Goal: Information Seeking & Learning: Learn about a topic

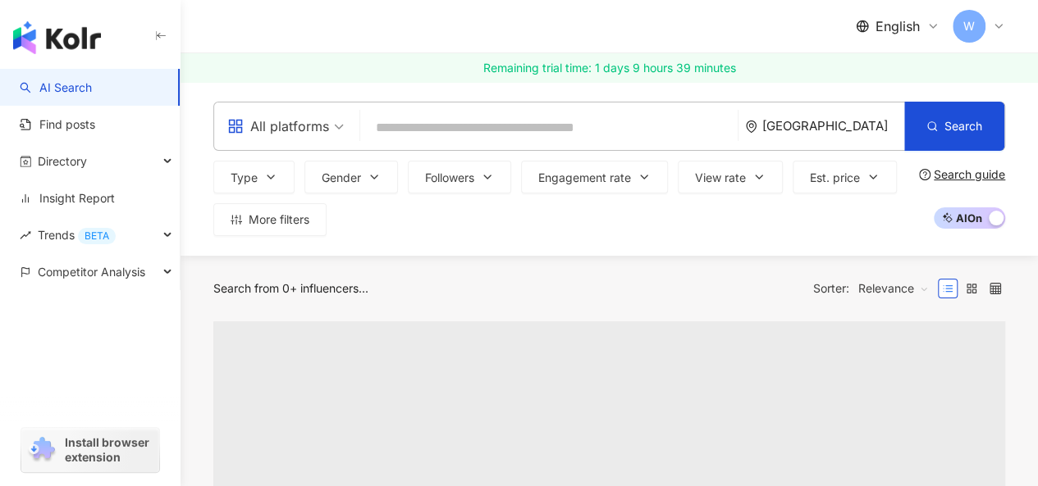
click at [997, 21] on icon at bounding box center [998, 26] width 13 height 13
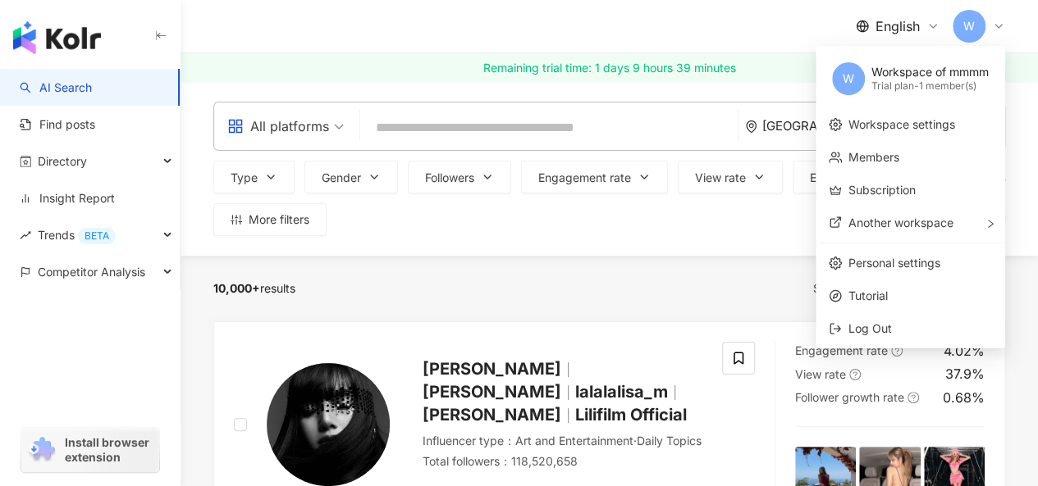
click at [445, 122] on input "search" at bounding box center [549, 127] width 364 height 31
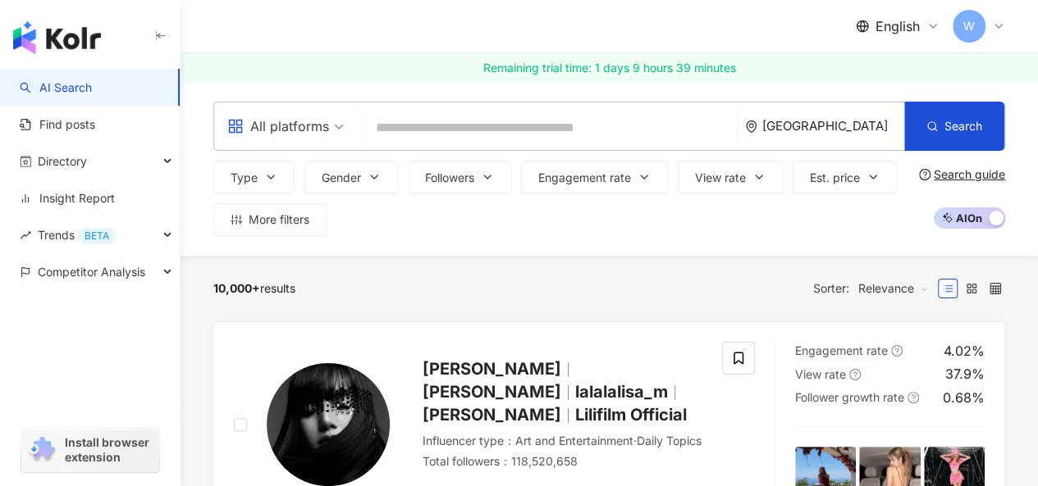
paste input "*********"
type input "*********"
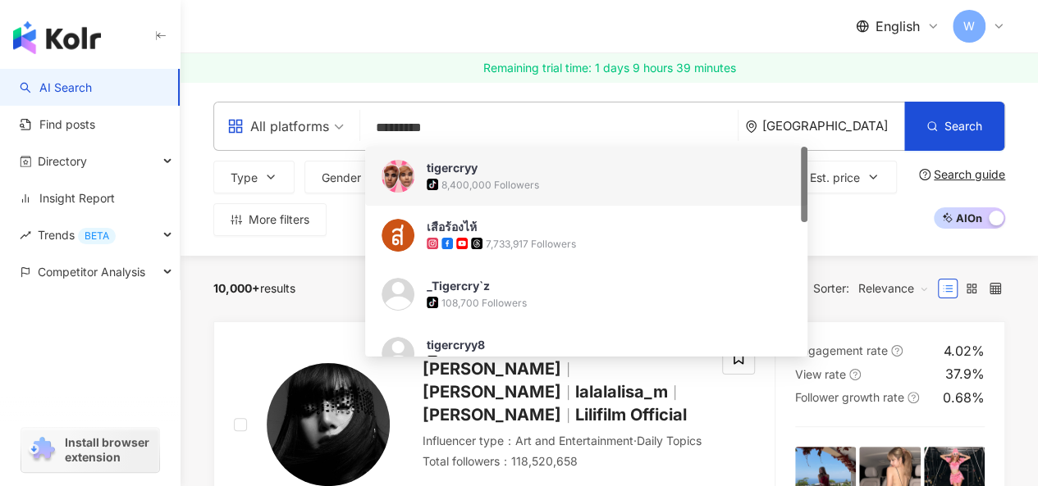
click at [399, 174] on img at bounding box center [397, 176] width 33 height 33
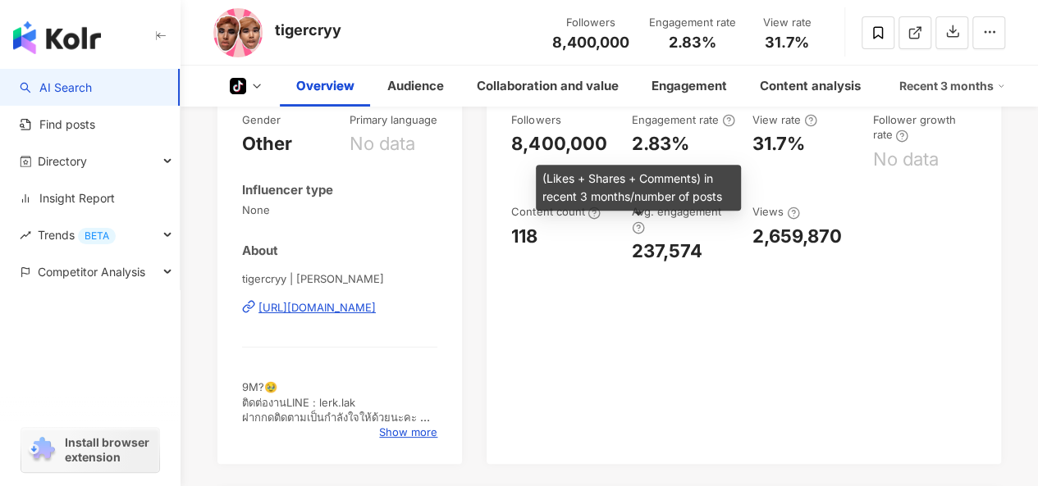
scroll to position [574, 0]
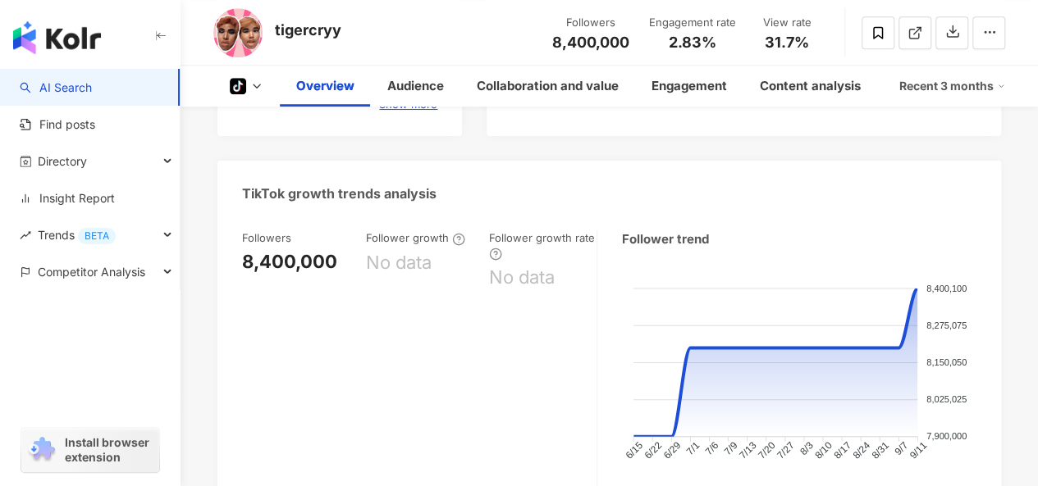
drag, startPoint x: 308, startPoint y: 194, endPoint x: 499, endPoint y: 401, distance: 281.5
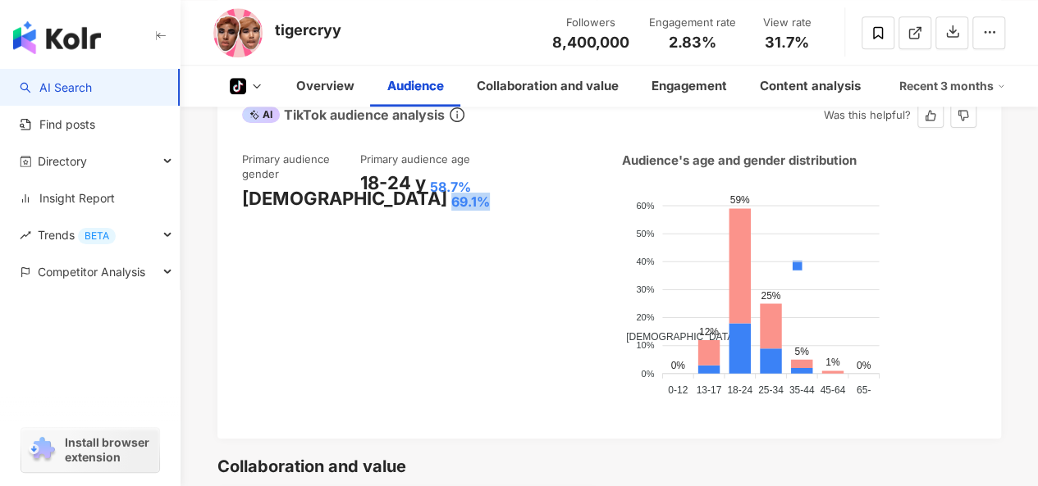
drag, startPoint x: 311, startPoint y: 199, endPoint x: 348, endPoint y: 198, distance: 36.9
click at [451, 198] on div "69.1%" at bounding box center [470, 202] width 39 height 18
copy div "69.1%"
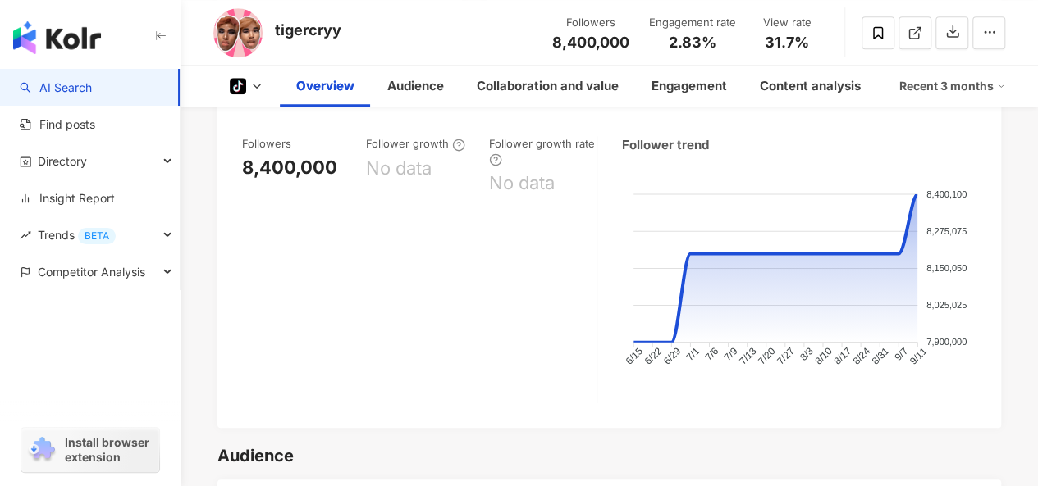
scroll to position [820, 0]
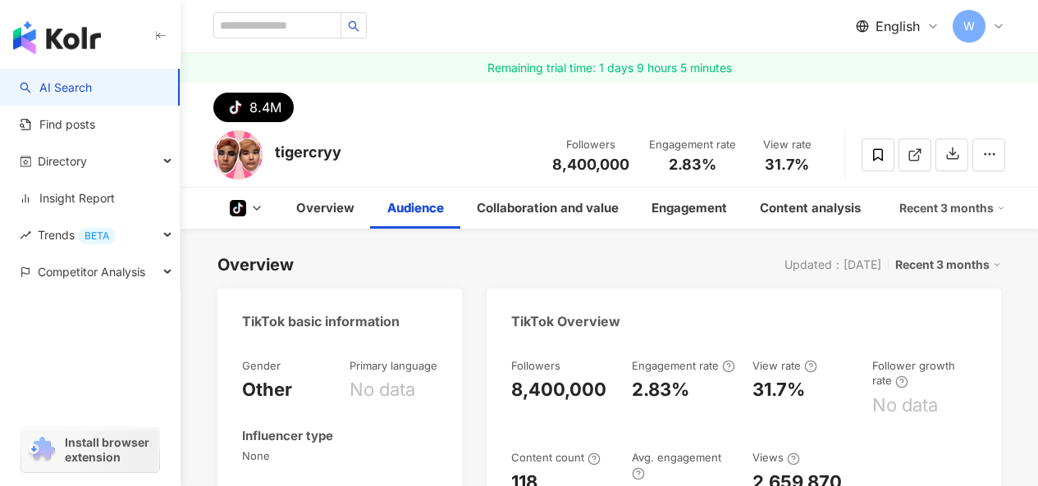
click at [294, 24] on input "search" at bounding box center [277, 25] width 128 height 26
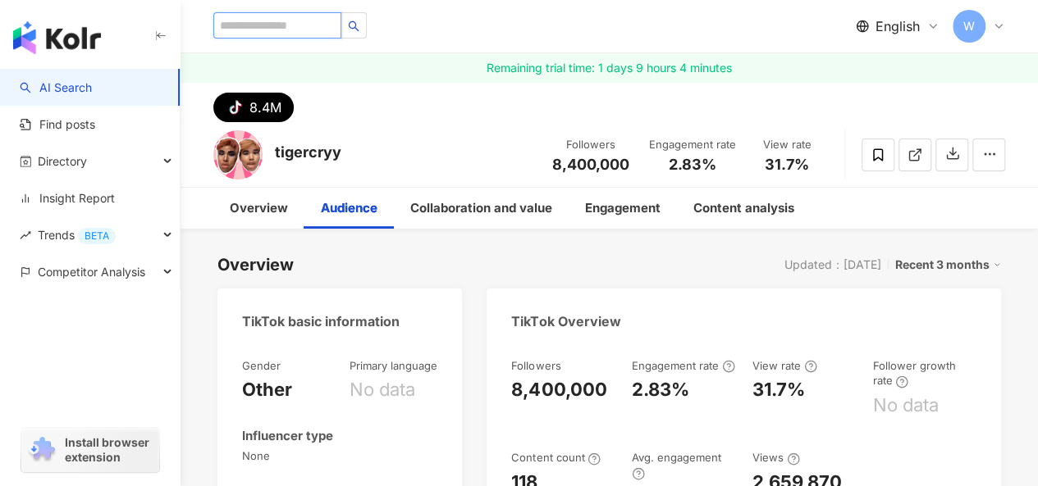
paste input "*********"
type input "*********"
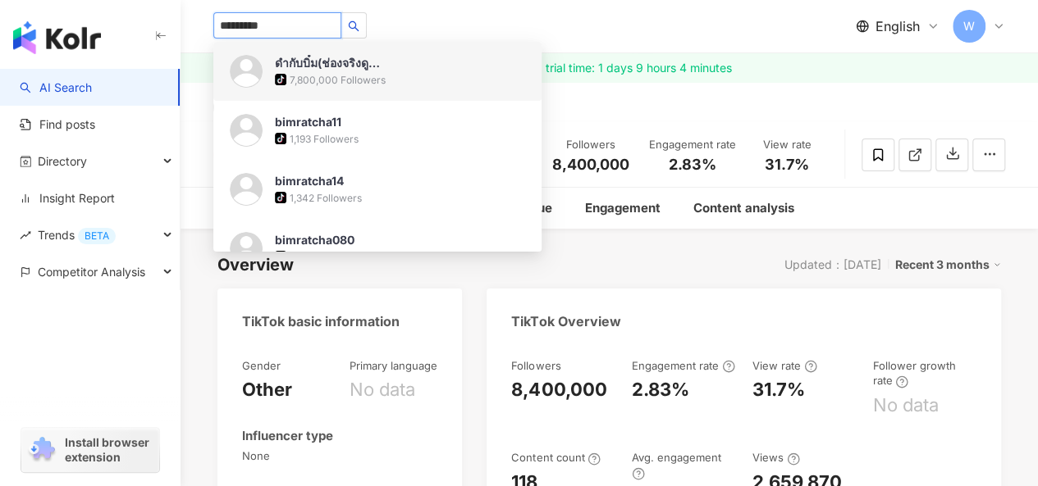
click at [252, 61] on img at bounding box center [246, 71] width 33 height 33
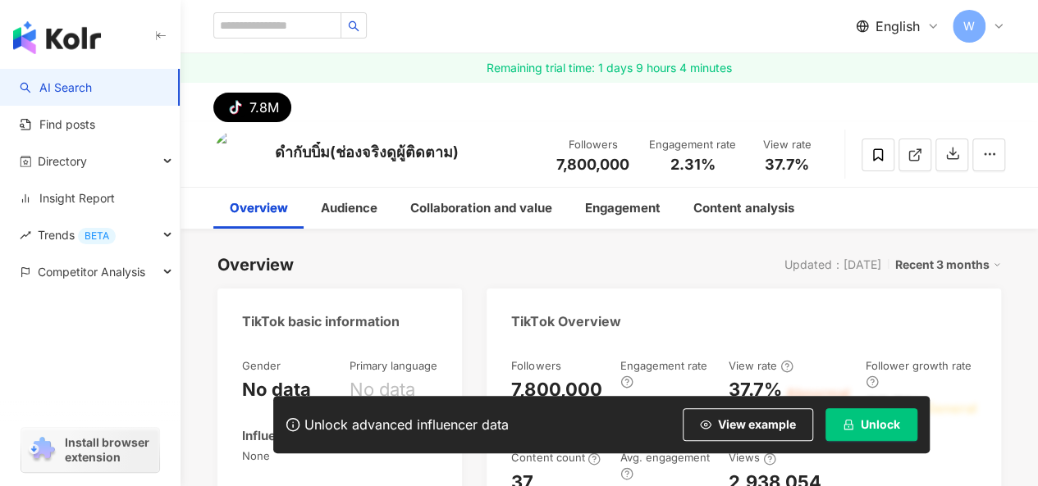
click at [884, 427] on span "Unlock" at bounding box center [879, 424] width 39 height 13
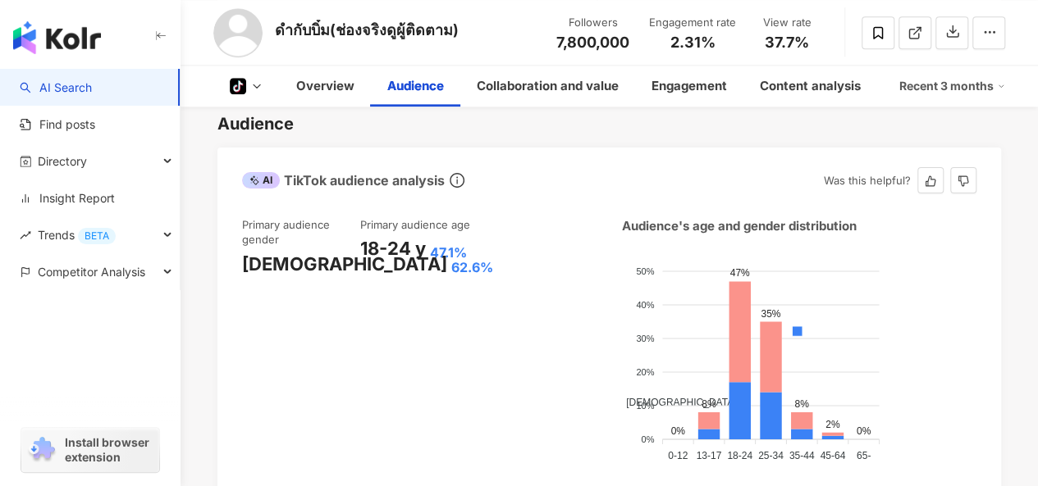
scroll to position [902, 0]
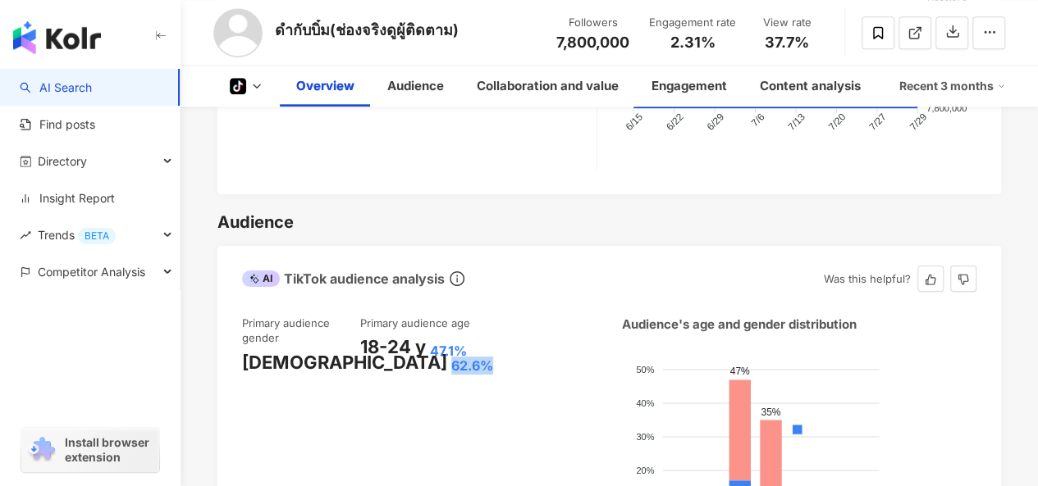
drag, startPoint x: 308, startPoint y: 366, endPoint x: 350, endPoint y: 365, distance: 42.7
click at [350, 365] on div "Female 62.6%" at bounding box center [301, 362] width 118 height 25
drag, startPoint x: 241, startPoint y: 354, endPoint x: 348, endPoint y: 360, distance: 106.8
click at [348, 360] on div "Female 62.6%" at bounding box center [301, 362] width 118 height 25
copy div "Female 62.6%"
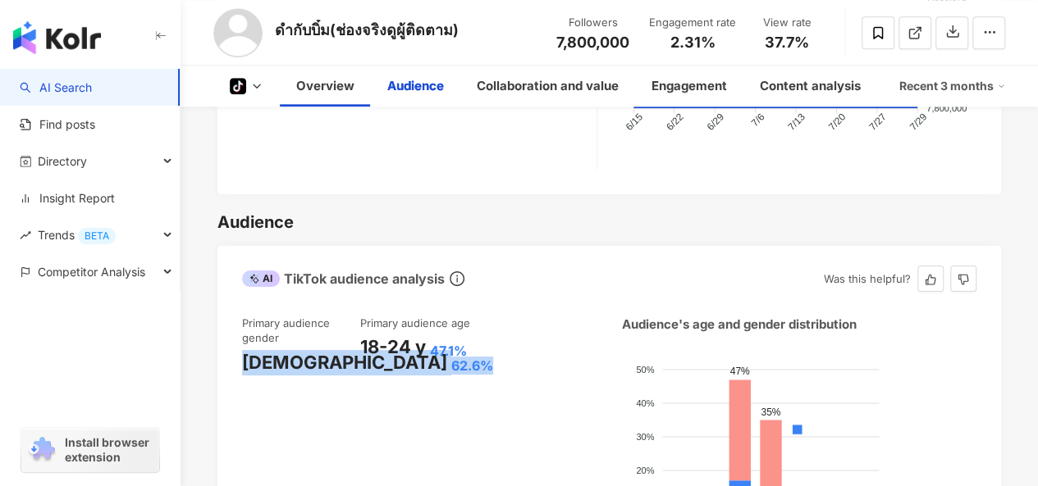
scroll to position [1066, 0]
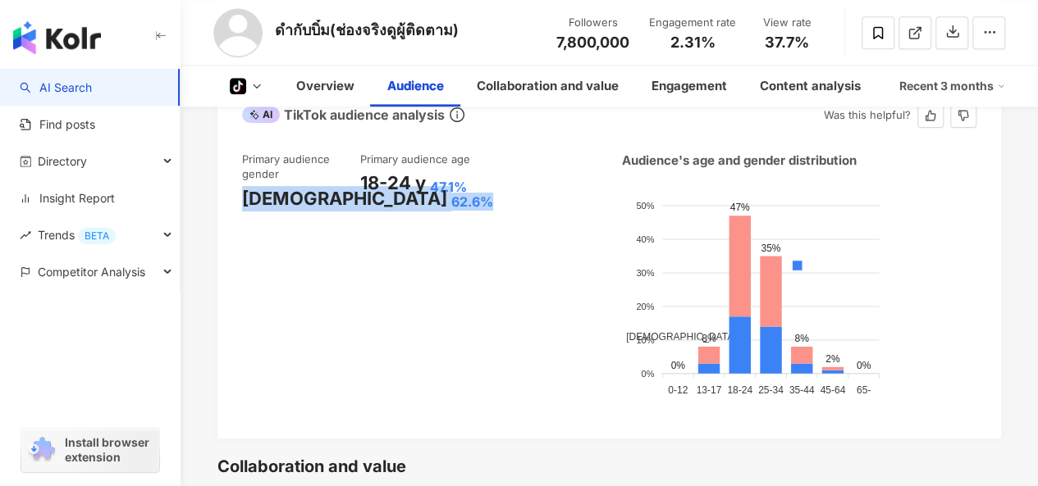
drag, startPoint x: 758, startPoint y: 390, endPoint x: 782, endPoint y: 390, distance: 24.6
click at [782, 390] on icon "Male Female 50% 50% 40% 40% 30% 30% 20% 20% 10% 10% 0% 0% 0% 8% 47% 35% 8% 2% 0…" at bounding box center [799, 291] width 354 height 220
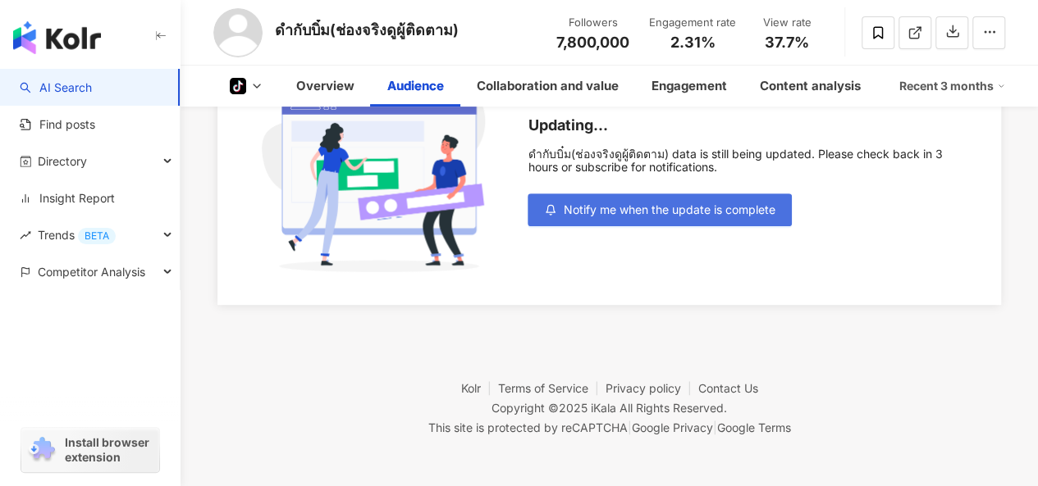
click at [676, 213] on span "Notify me when the update is complete" at bounding box center [669, 209] width 212 height 13
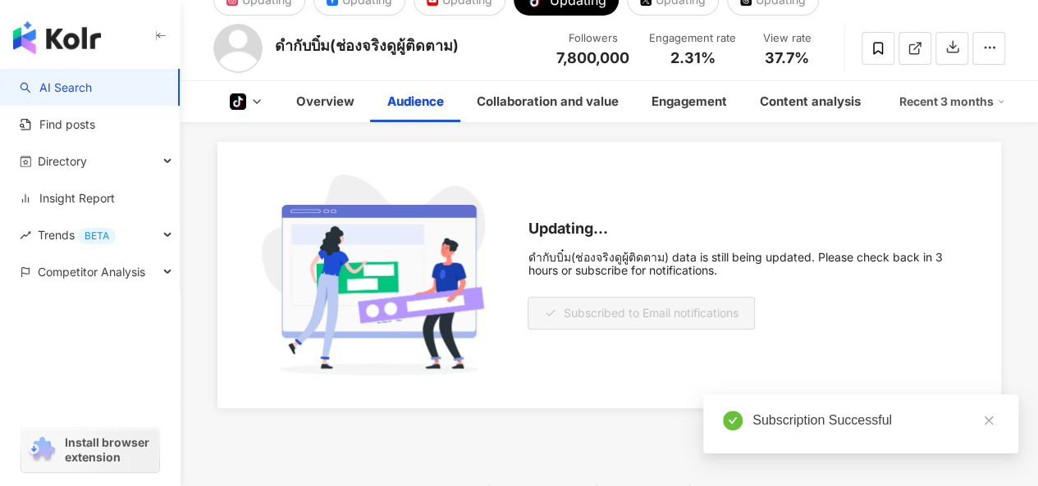
scroll to position [210, 0]
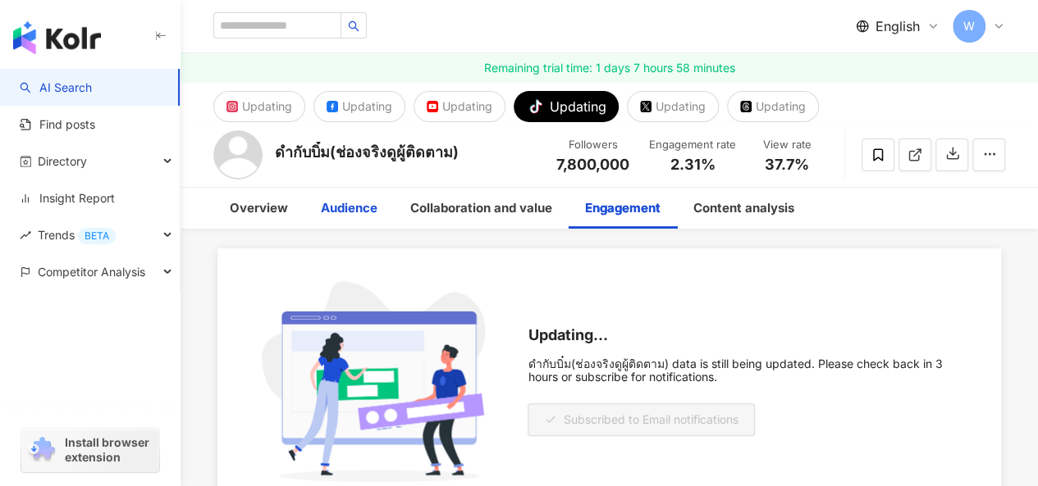
click at [366, 207] on div "Audience" at bounding box center [349, 208] width 57 height 20
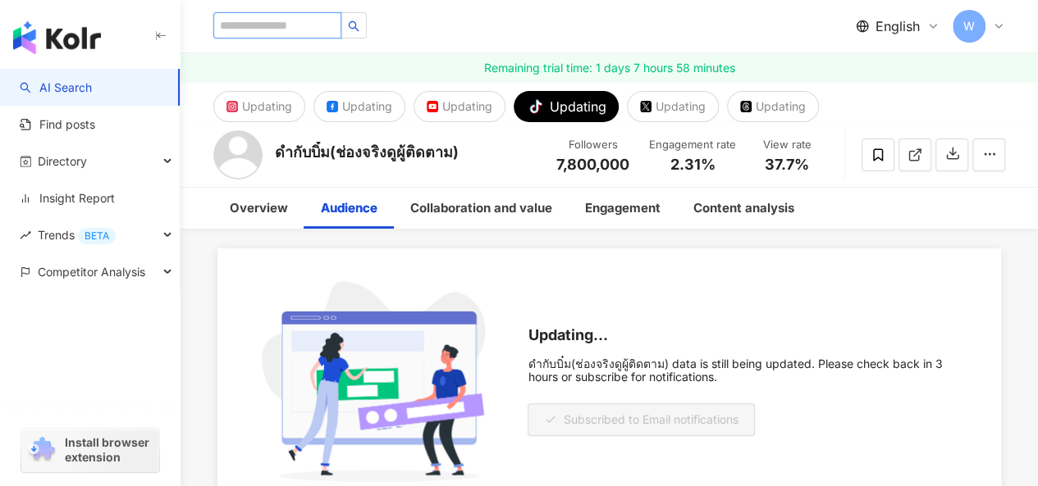
click at [279, 30] on input "search" at bounding box center [277, 25] width 128 height 26
click at [302, 20] on input "search" at bounding box center [277, 25] width 128 height 26
paste input "*********"
type input "*********"
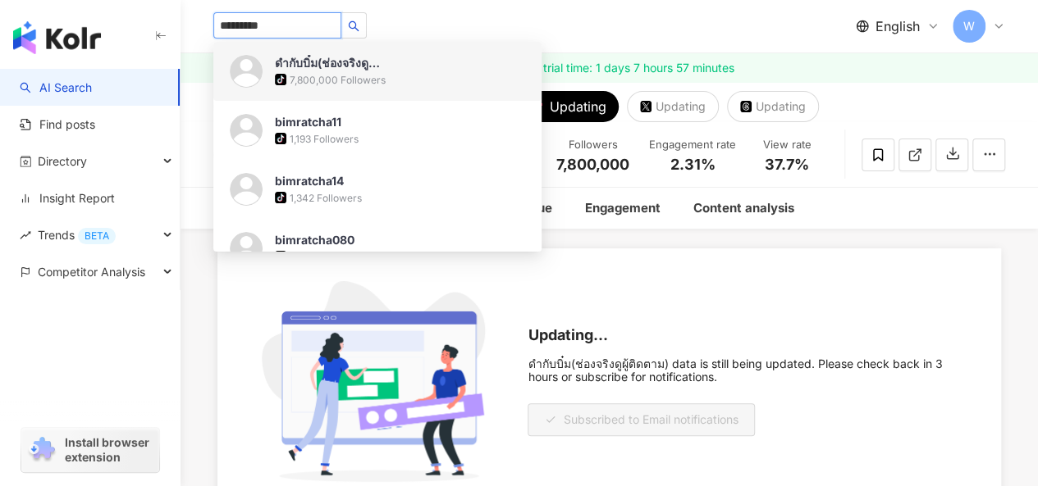
click at [251, 70] on img at bounding box center [246, 71] width 33 height 33
